Goal: Transaction & Acquisition: Purchase product/service

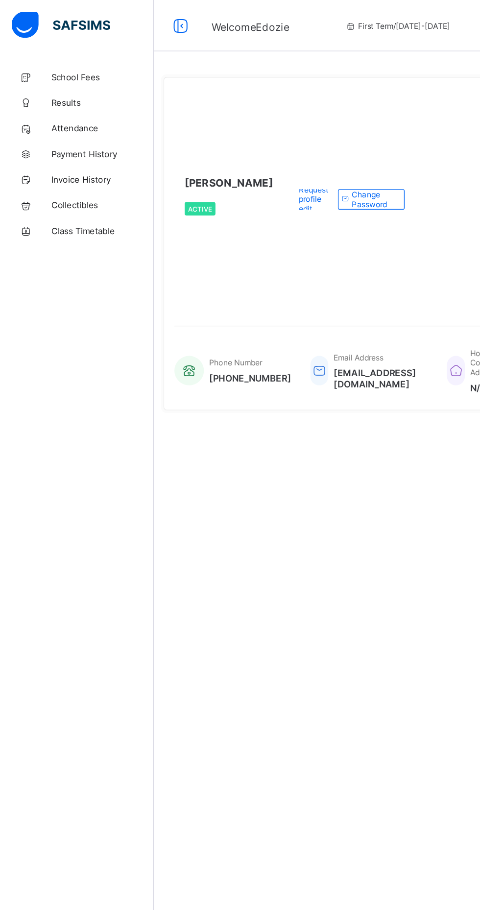
click at [59, 58] on span "School Fees" at bounding box center [78, 59] width 78 height 8
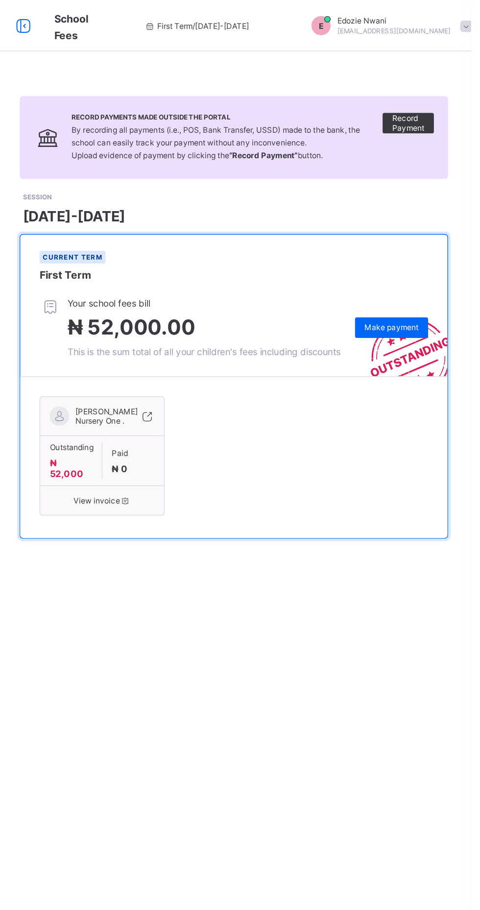
click at [426, 254] on span "Make payment" at bounding box center [419, 249] width 41 height 7
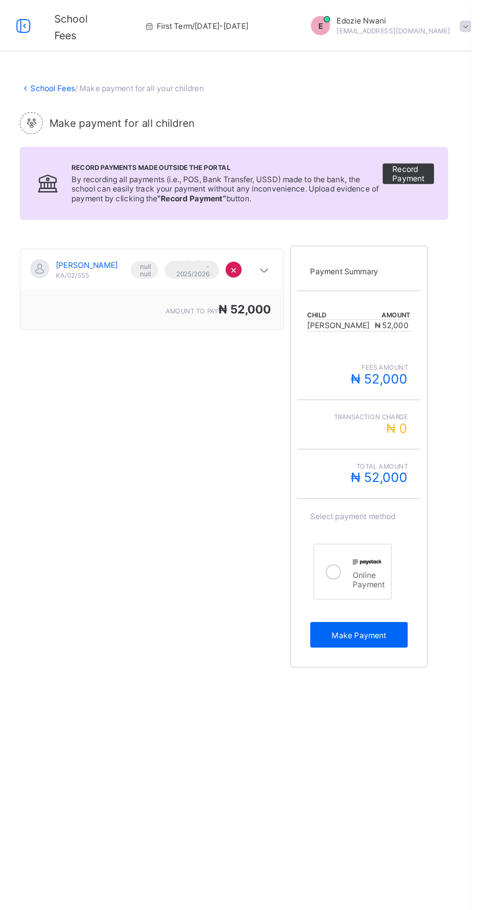
click at [388, 489] on span "Make Payment" at bounding box center [394, 484] width 60 height 7
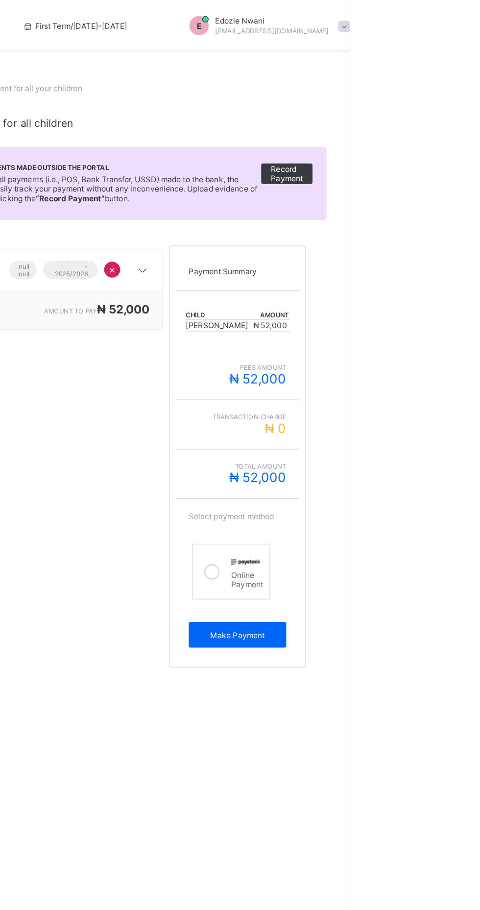
click at [393, 489] on span "Make Payment" at bounding box center [394, 484] width 60 height 7
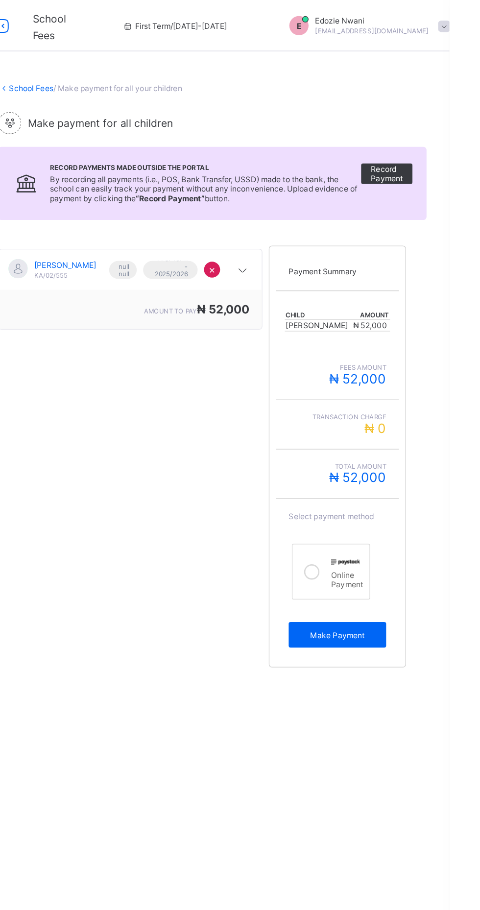
click at [367, 450] on div at bounding box center [375, 436] width 20 height 27
click at [388, 489] on span "Make Payment" at bounding box center [394, 484] width 60 height 7
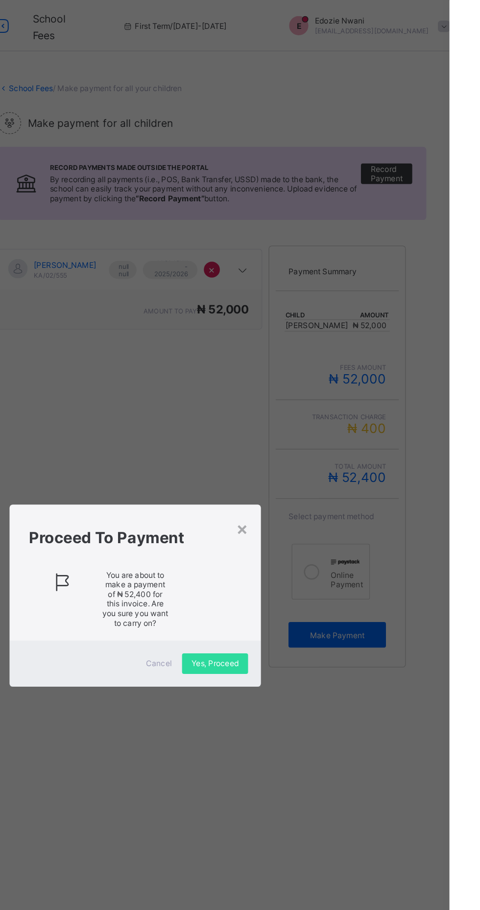
click at [319, 510] on span "Yes, Proceed" at bounding box center [301, 506] width 36 height 7
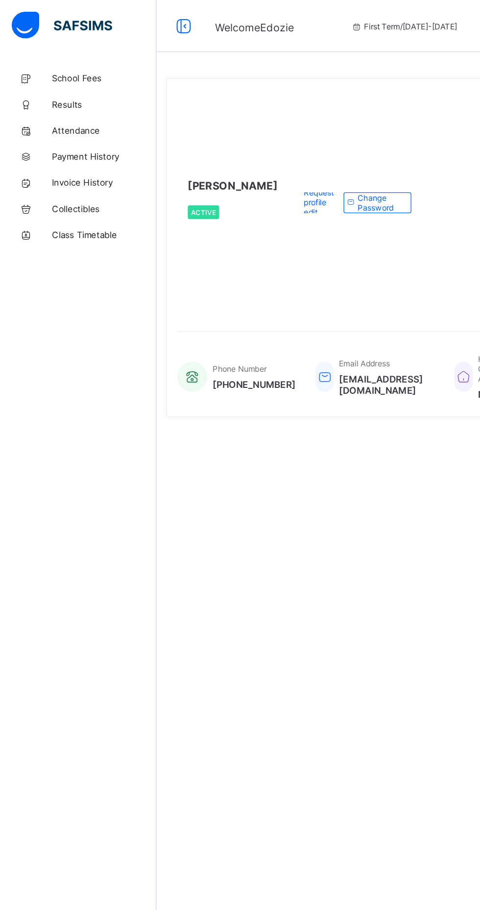
click at [70, 277] on div "School Fees Results Attendance Payment History Invoice History Collectibles Cla…" at bounding box center [59, 474] width 118 height 871
click at [64, 57] on span "School Fees" at bounding box center [78, 59] width 78 height 8
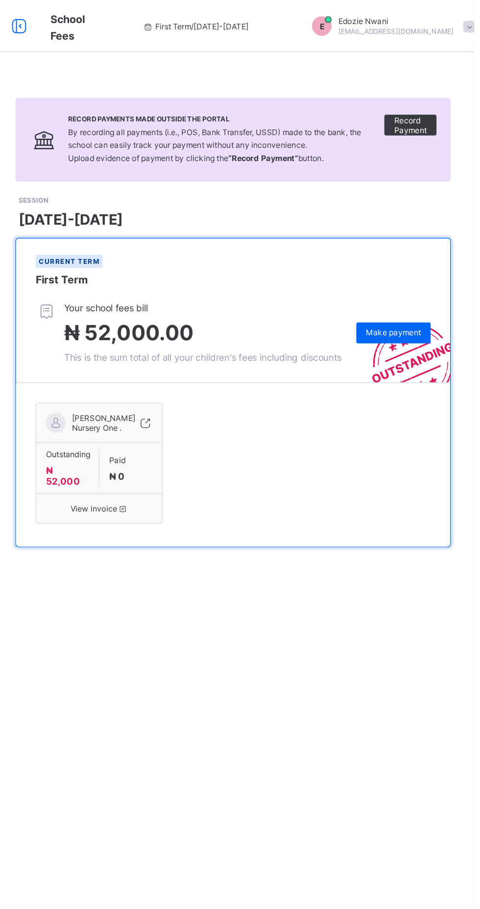
click at [423, 254] on span "Make payment" at bounding box center [419, 249] width 41 height 7
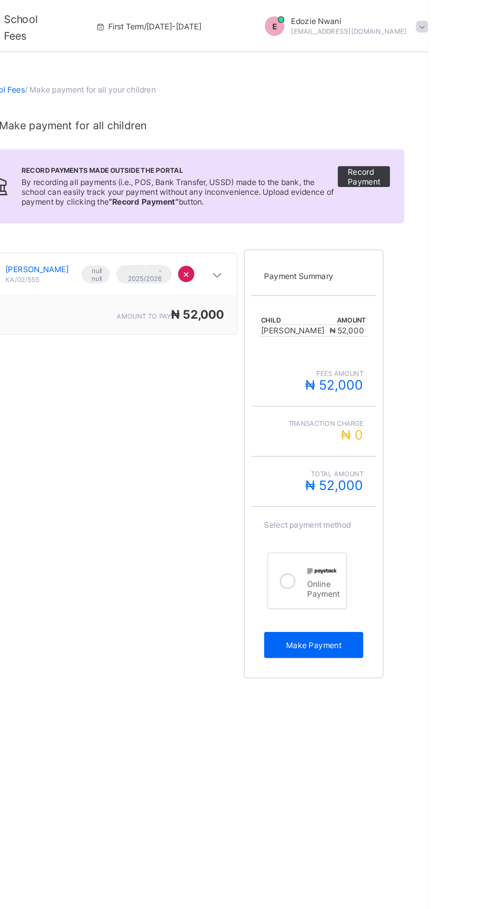
click at [369, 443] on icon at bounding box center [375, 437] width 12 height 12
click at [388, 489] on span "Make Payment" at bounding box center [394, 484] width 60 height 7
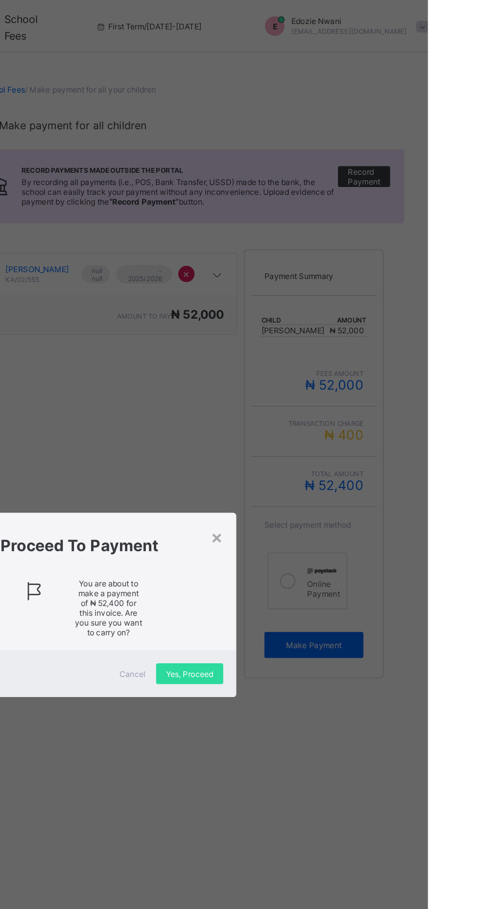
click at [319, 510] on span "Yes, Proceed" at bounding box center [301, 506] width 36 height 7
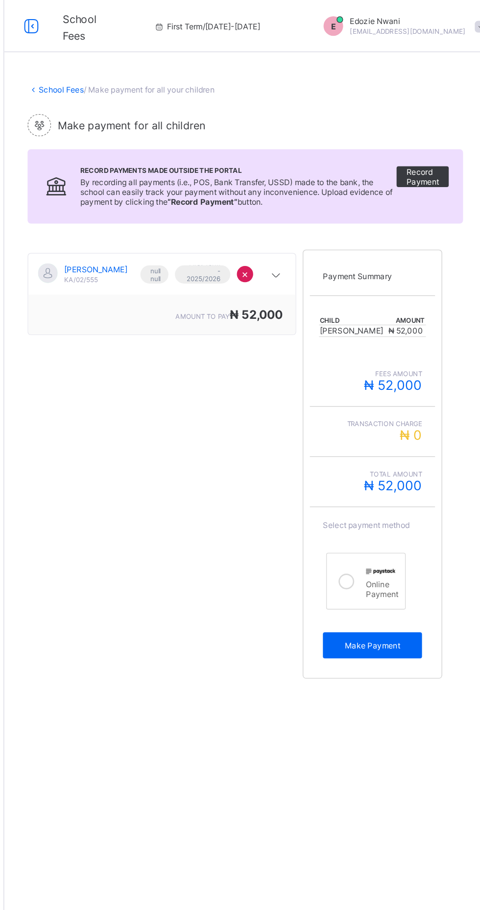
click at [369, 443] on icon at bounding box center [375, 437] width 12 height 12
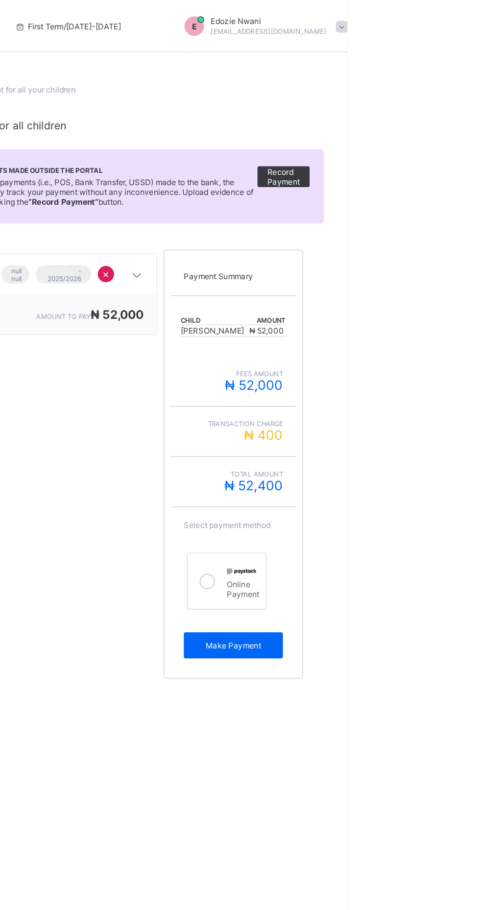
click at [401, 295] on span "₦ 52,000" at bounding box center [410, 290] width 44 height 12
click at [479, 378] on html "School Fees First Term / [DATE]-[DATE] E [PERSON_NAME] [EMAIL_ADDRESS][DOMAIN_N…" at bounding box center [240, 476] width 480 height 953
click at [404, 371] on span "₦ 52,400" at bounding box center [409, 365] width 44 height 12
click at [479, 383] on html "School Fees First Term / 2025-2026 E Edozie Nwani edozienwani94@gmail.com Schoo…" at bounding box center [240, 476] width 480 height 953
click at [393, 489] on span "Make Payment" at bounding box center [394, 484] width 60 height 7
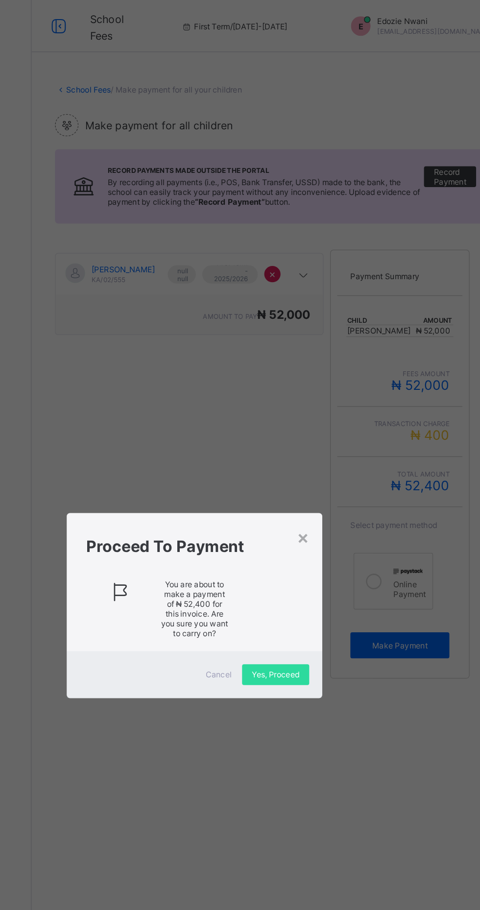
click at [319, 510] on span "Yes, Proceed" at bounding box center [301, 506] width 36 height 7
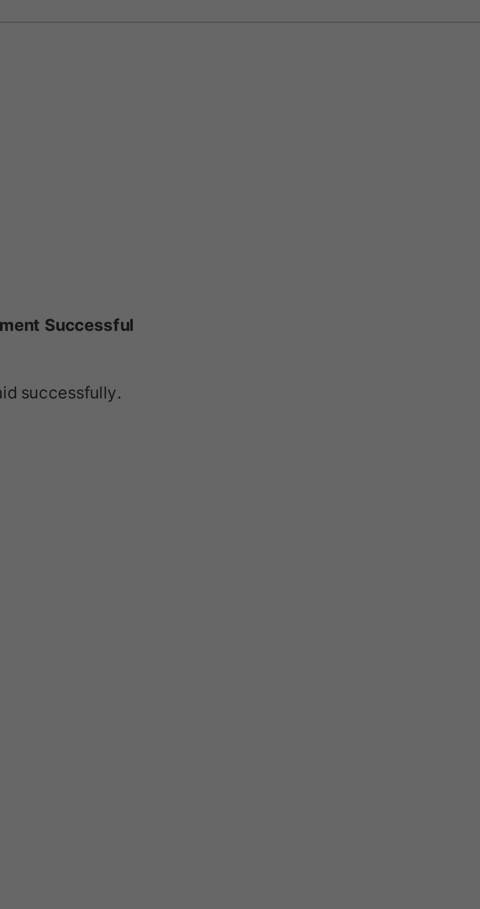
click at [304, 307] on div "× How satisfied are you with using SAFSIMS? 😞 🙁 😐 🙂 😄 Very Dissatisfied Very Sa…" at bounding box center [240, 454] width 480 height 909
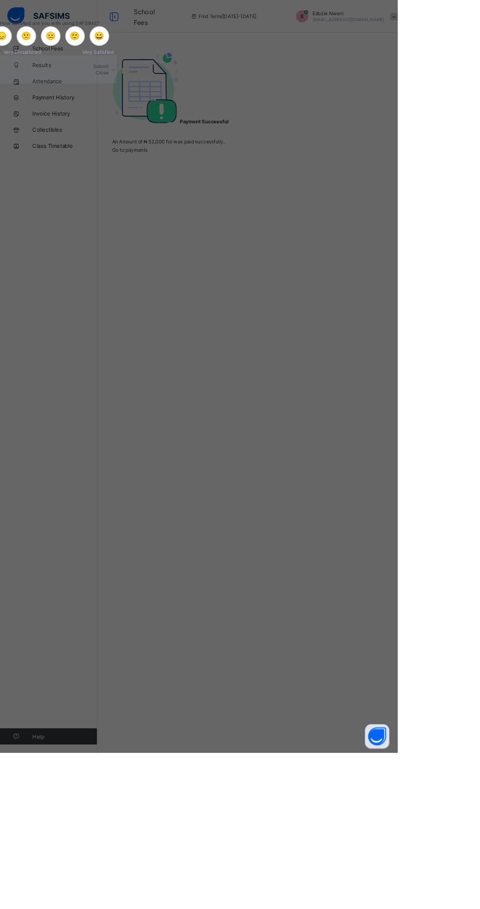
click at [96, 49] on span "🙂" at bounding box center [90, 44] width 12 height 12
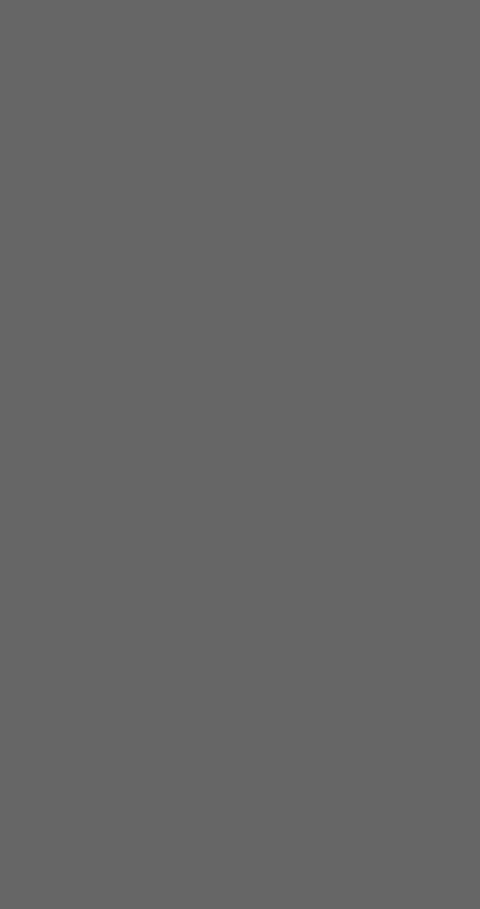
click at [67, 49] on span "😐" at bounding box center [61, 44] width 12 height 12
click at [131, 84] on span "Submit" at bounding box center [121, 79] width 19 height 7
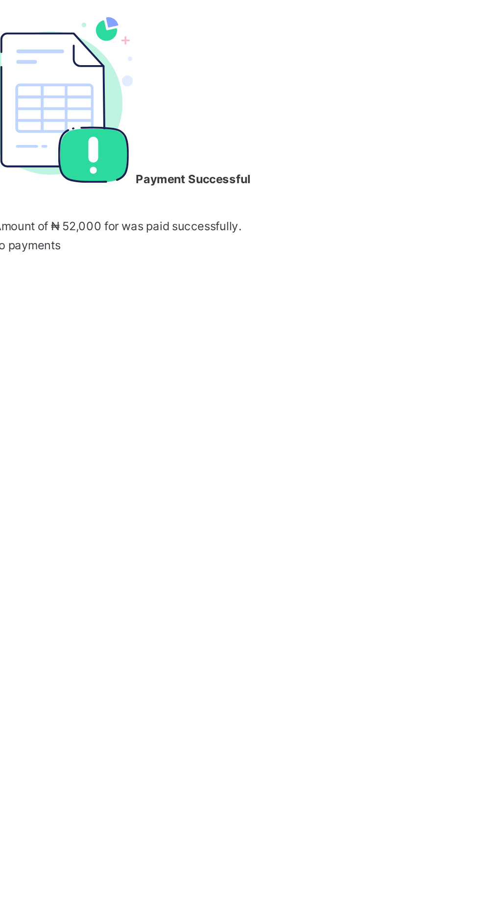
click at [178, 185] on span "Go to payments" at bounding box center [156, 180] width 43 height 7
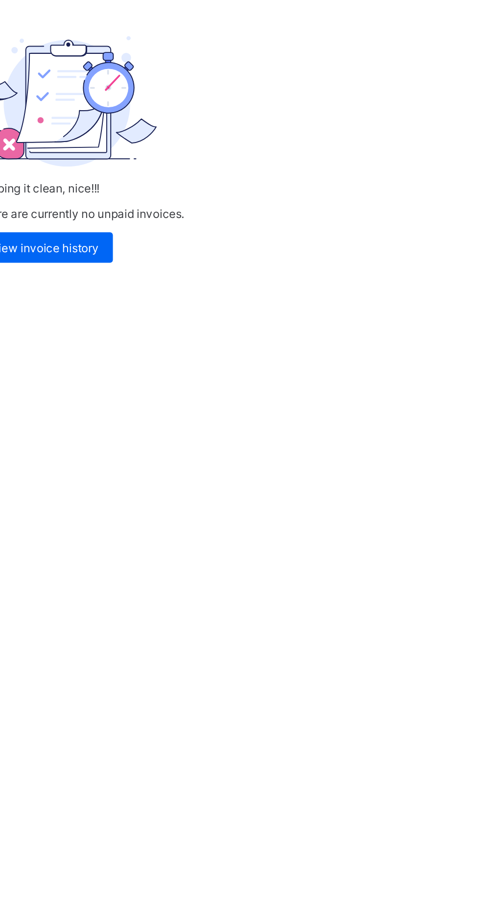
click at [198, 186] on span "View invoice history" at bounding box center [170, 182] width 55 height 7
click at [312, 290] on div "Keeping it clean, nice!!! There are currently no unpaid invoices. View invoice …" at bounding box center [299, 455] width 362 height 910
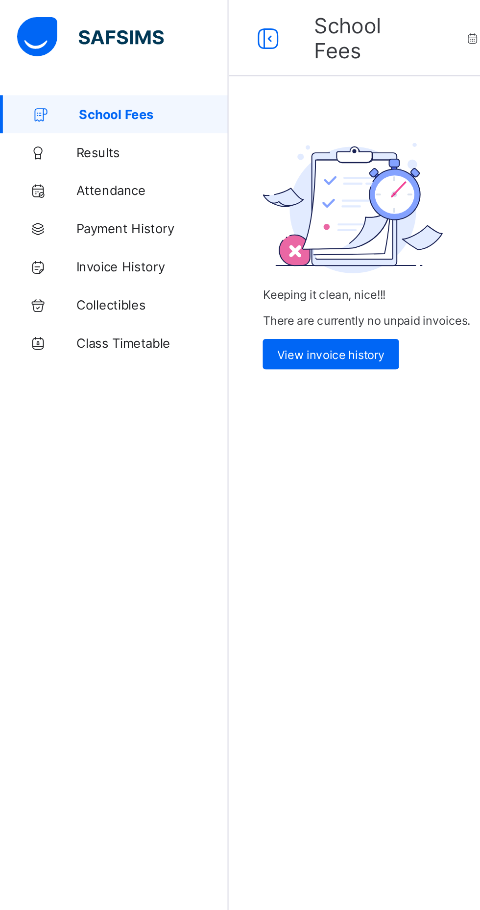
click at [79, 119] on span "Payment History" at bounding box center [78, 118] width 78 height 8
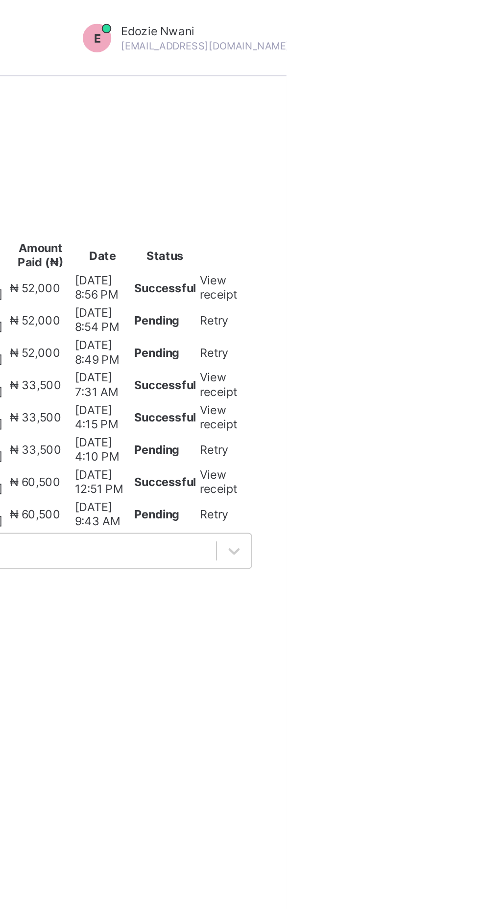
click at [454, 155] on span "View receipt" at bounding box center [444, 148] width 19 height 15
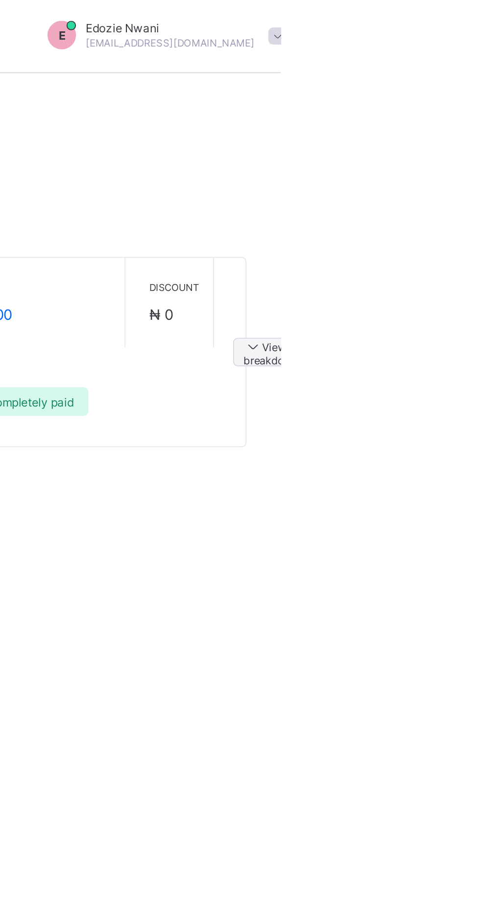
click at [478, 183] on span "View breakdown" at bounding box center [475, 182] width 28 height 15
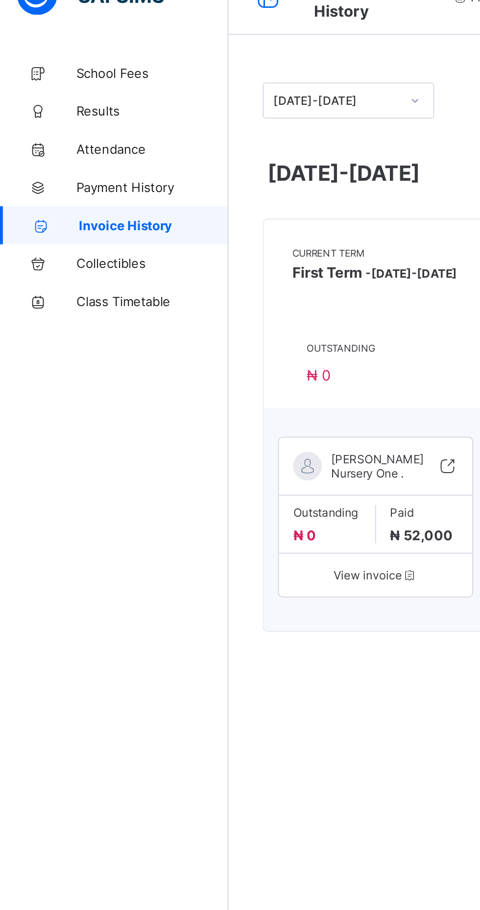
click at [55, 154] on span "Collectibles" at bounding box center [78, 157] width 78 height 8
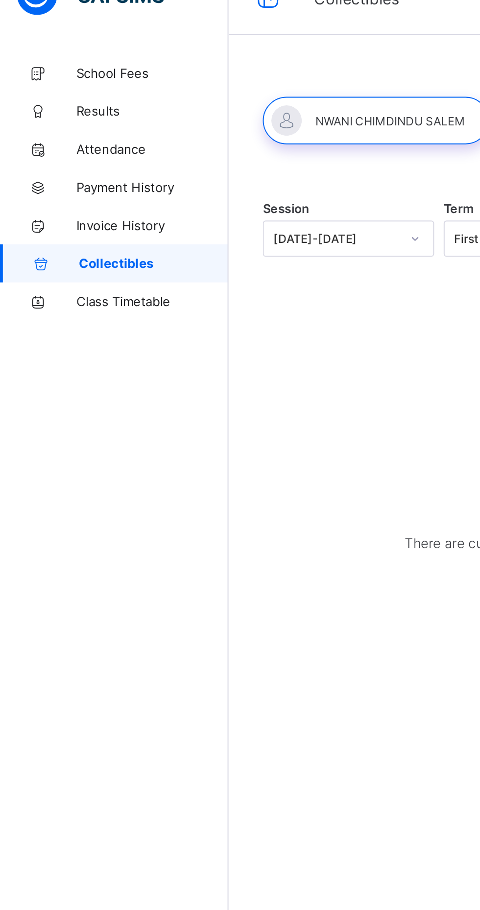
click at [69, 178] on span "Class Timetable" at bounding box center [78, 176] width 78 height 8
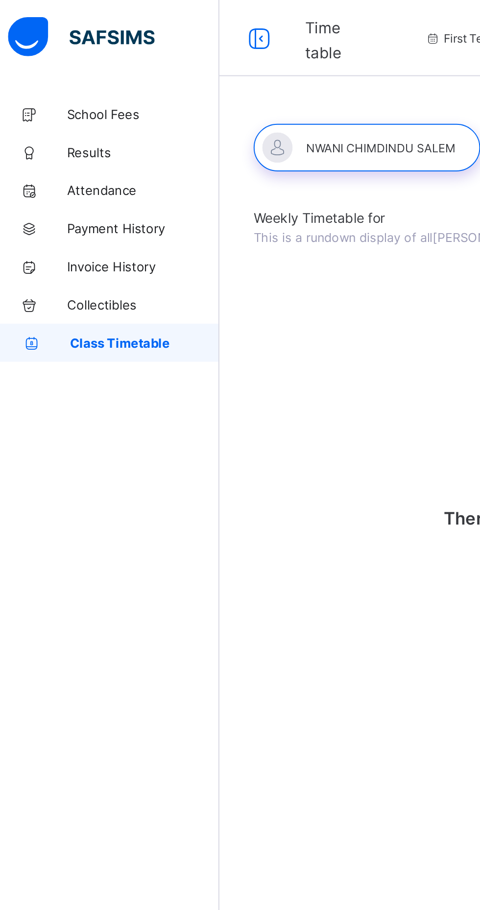
click at [59, 96] on span "Attendance" at bounding box center [78, 98] width 78 height 8
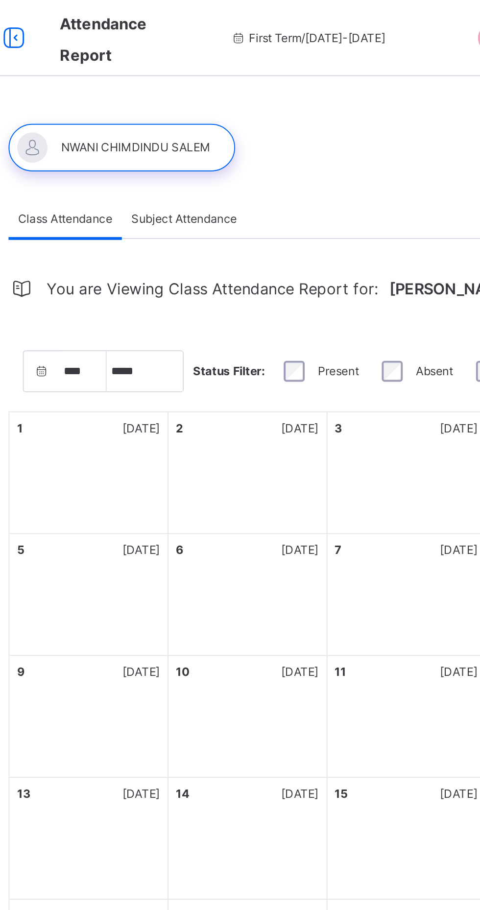
select select "****"
select select "*"
